Goal: Navigation & Orientation: Find specific page/section

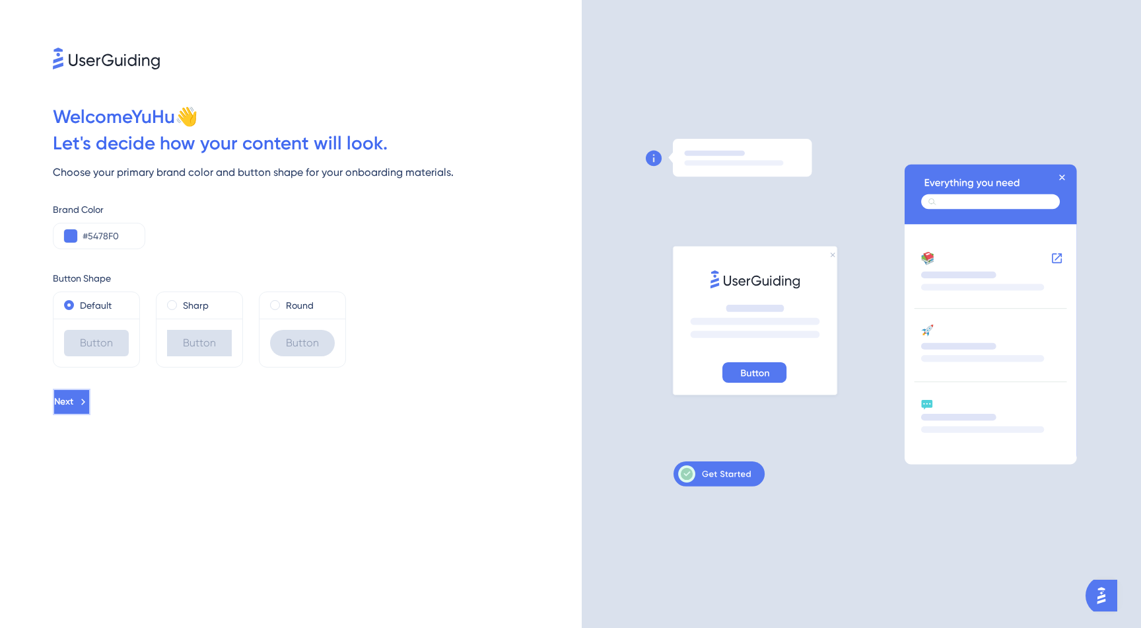
click at [90, 407] on button "Next" at bounding box center [72, 401] width 38 height 26
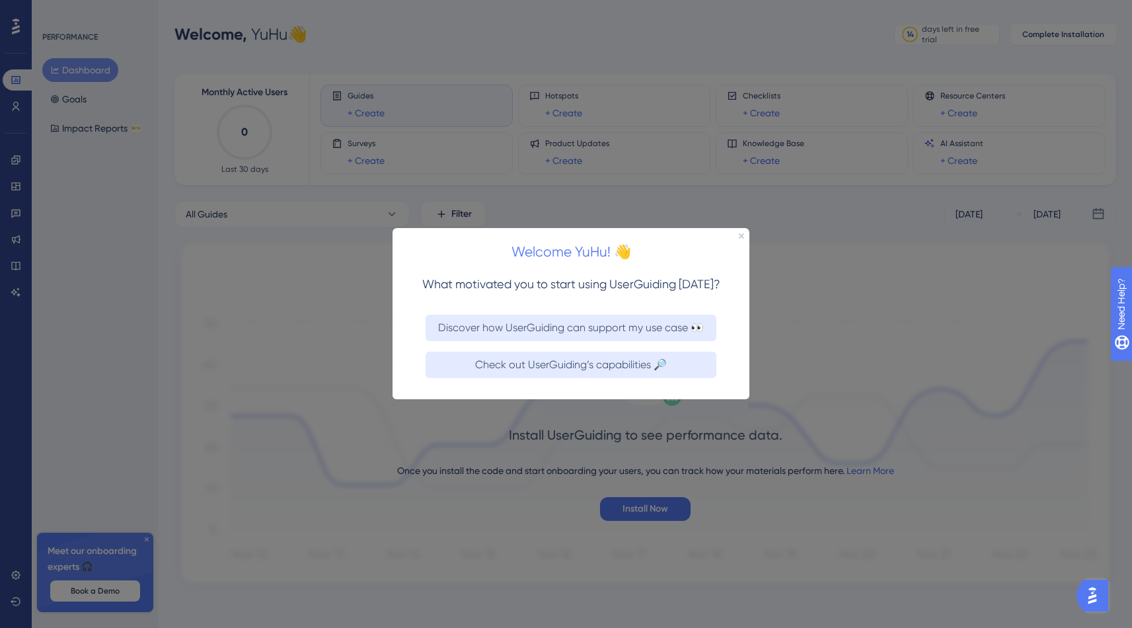
click at [739, 243] on div "Welcome YuHu! 👋" at bounding box center [570, 248] width 357 height 41
click at [744, 234] on div "Welcome YuHu! 👋" at bounding box center [570, 248] width 357 height 41
click at [742, 238] on icon "Close Preview" at bounding box center [741, 235] width 5 height 5
